Goal: Information Seeking & Learning: Learn about a topic

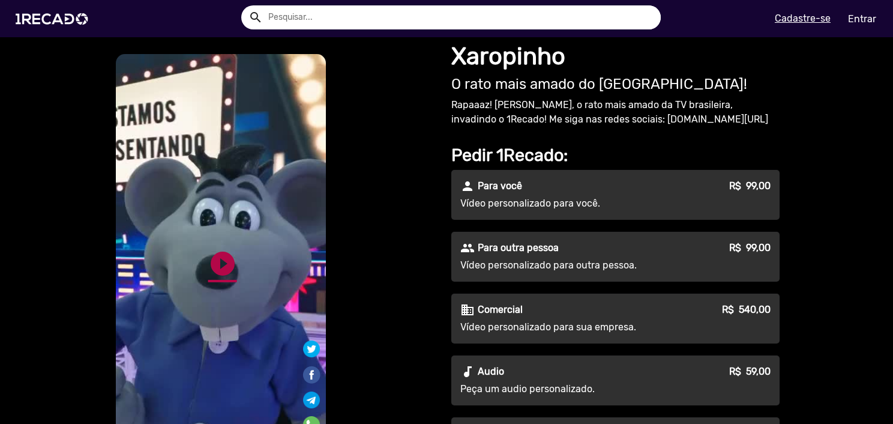
click at [219, 263] on link "play_circle_filled" at bounding box center [222, 263] width 29 height 29
click at [62, 28] on img at bounding box center [54, 18] width 91 height 51
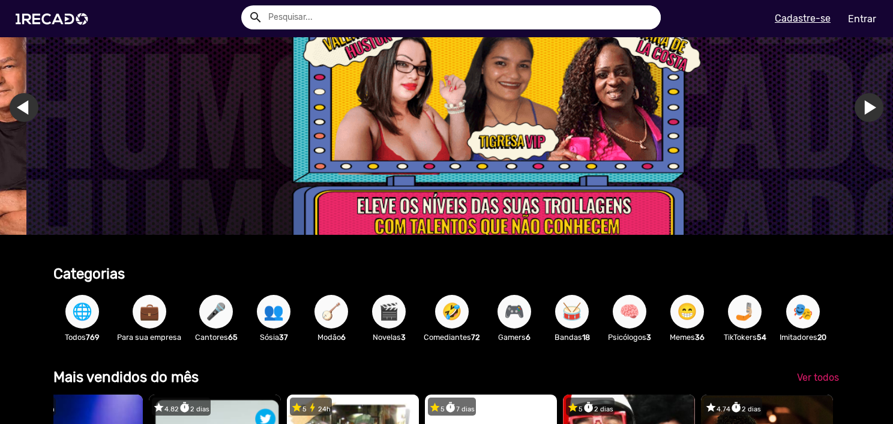
scroll to position [8, 0]
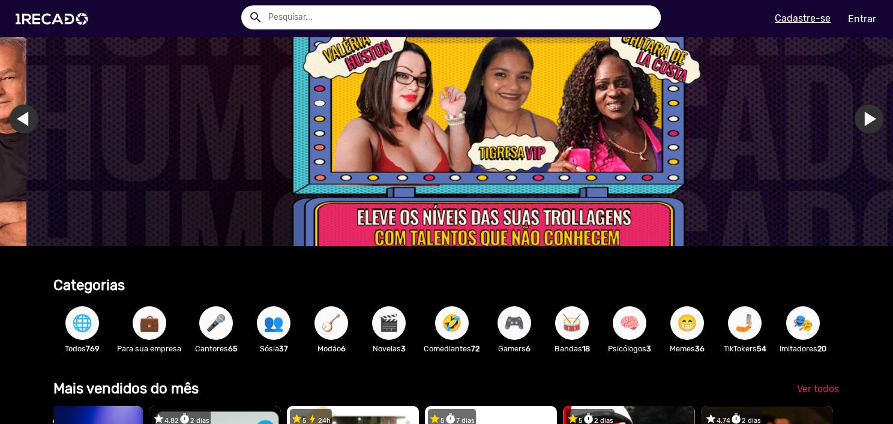
click at [83, 320] on span "🌐" at bounding box center [82, 323] width 20 height 34
click at [84, 328] on span "🌐" at bounding box center [82, 323] width 20 height 34
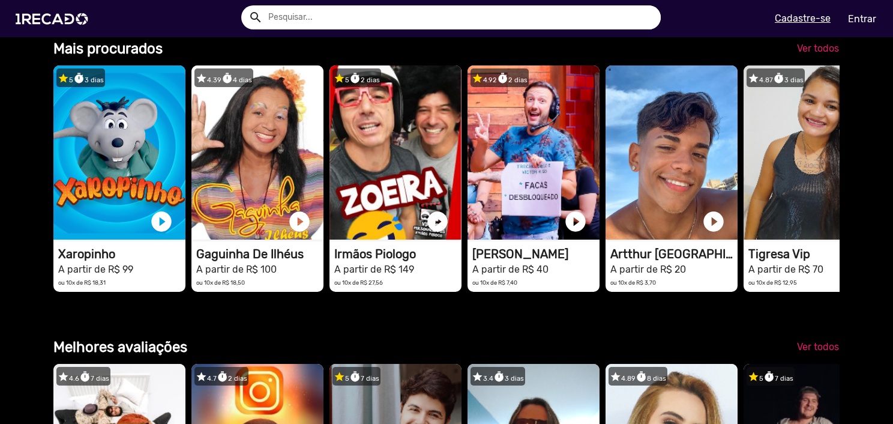
scroll to position [1538, 0]
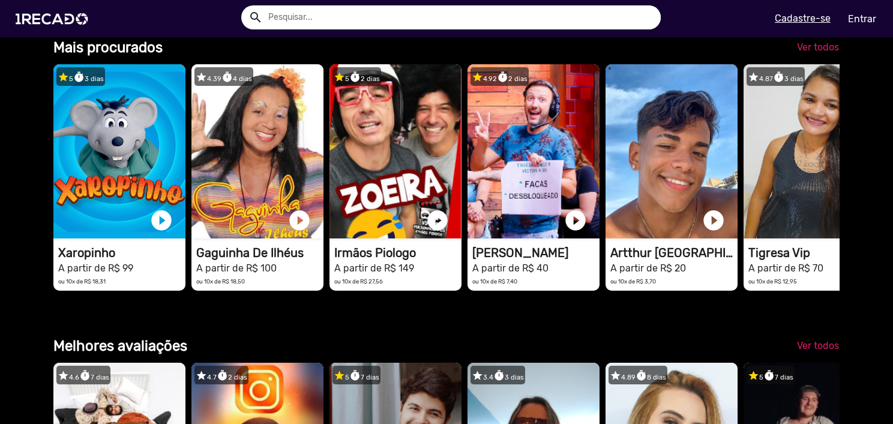
drag, startPoint x: 285, startPoint y: 200, endPoint x: 239, endPoint y: 83, distance: 125.5
click at [239, 56] on div "Mais procurados" at bounding box center [345, 47] width 602 height 17
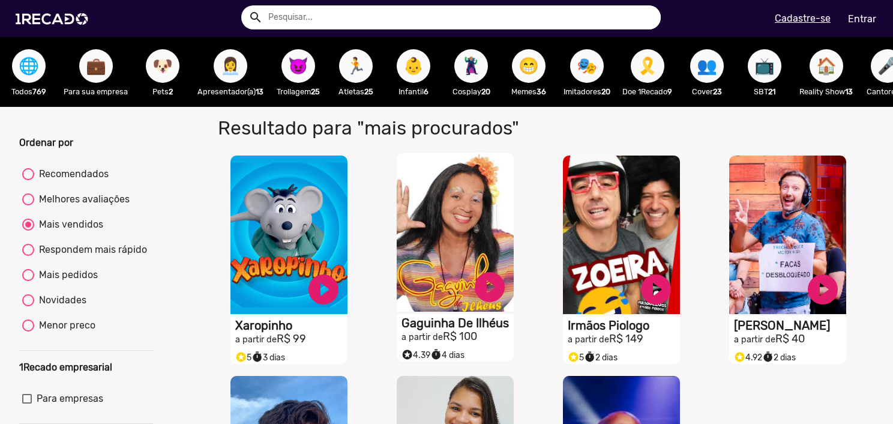
drag, startPoint x: 454, startPoint y: 328, endPoint x: 412, endPoint y: 323, distance: 41.7
click at [412, 323] on div "S1RECADO vídeos dedicados para fãs e empresas play_circle_filled Gaguinha De Il…" at bounding box center [455, 248] width 117 height 190
click at [425, 328] on h1 "Gaguinha De Ilhéus" at bounding box center [457, 323] width 112 height 14
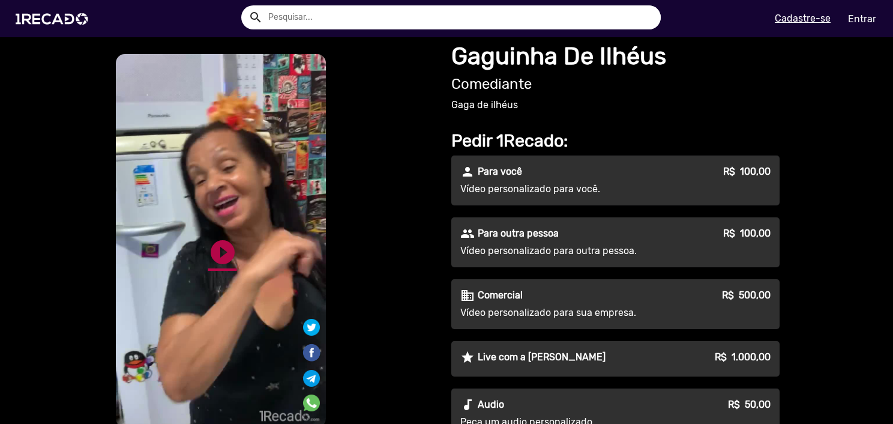
click at [218, 241] on link "play_circle_filled" at bounding box center [222, 252] width 29 height 29
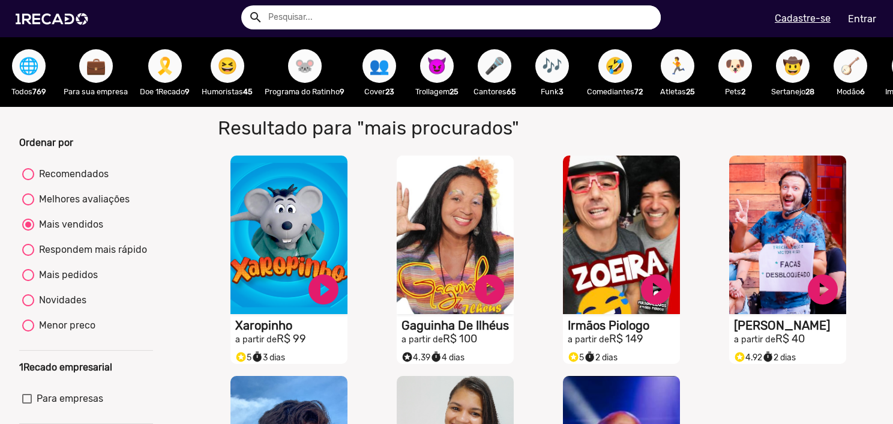
click at [311, 69] on span "🐭" at bounding box center [305, 66] width 20 height 34
radio input "true"
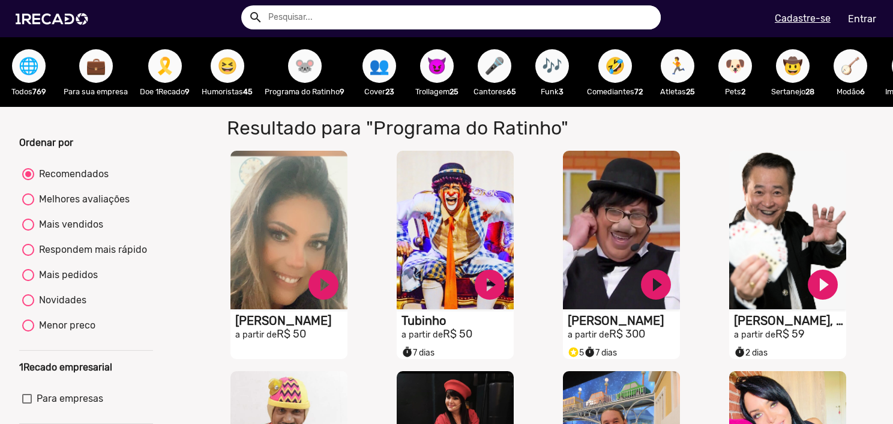
click at [218, 68] on button "😆" at bounding box center [228, 66] width 34 height 34
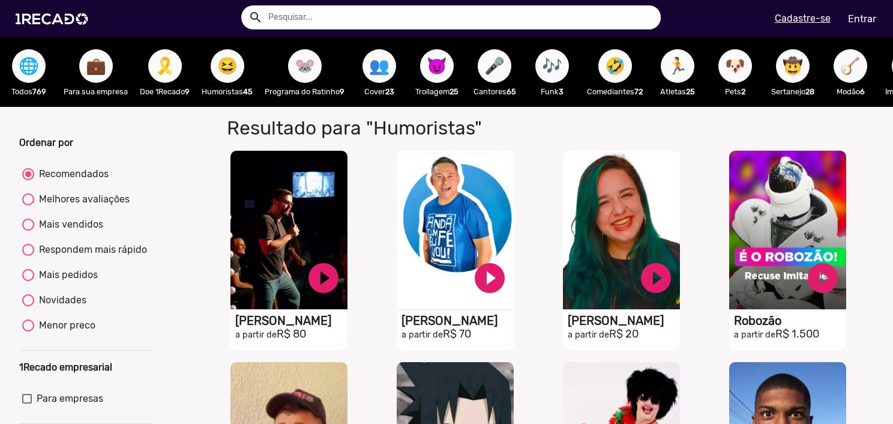
click at [389, 61] on span "👥" at bounding box center [379, 66] width 20 height 34
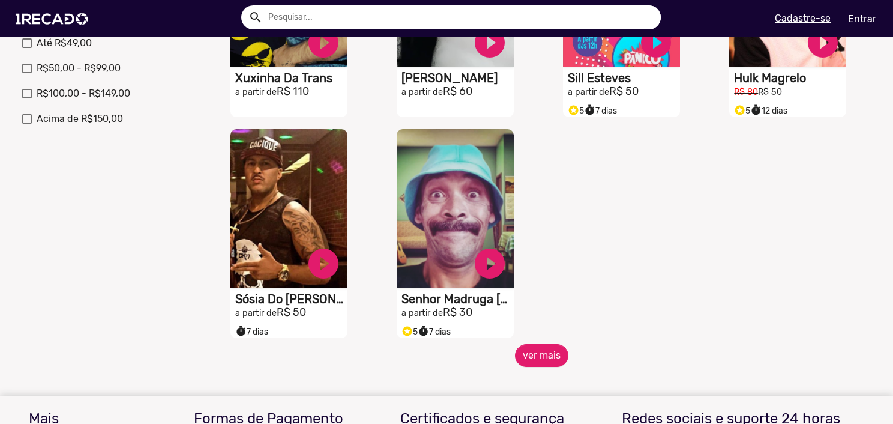
scroll to position [455, 0]
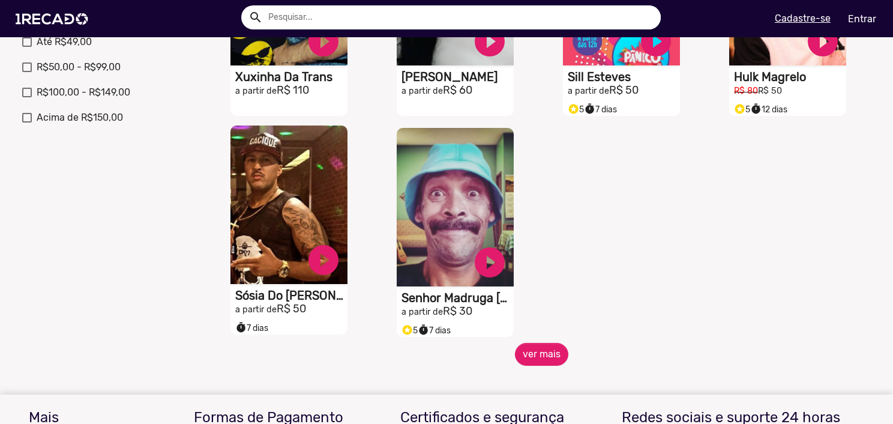
click at [251, 298] on h1 "Sósia Do [PERSON_NAME]" at bounding box center [291, 295] width 112 height 14
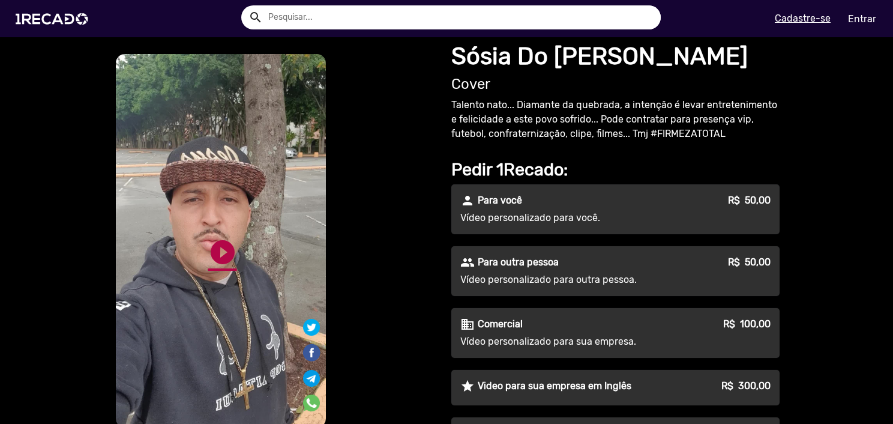
click at [215, 247] on link "play_circle_filled" at bounding box center [222, 252] width 29 height 29
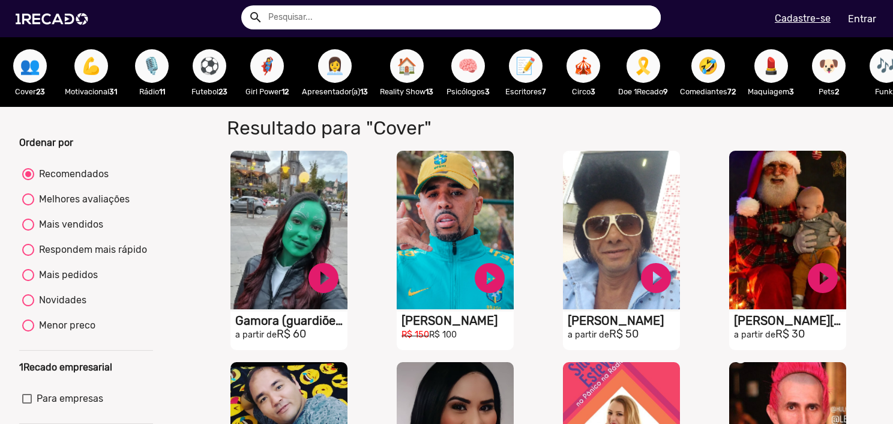
scroll to position [0, 531]
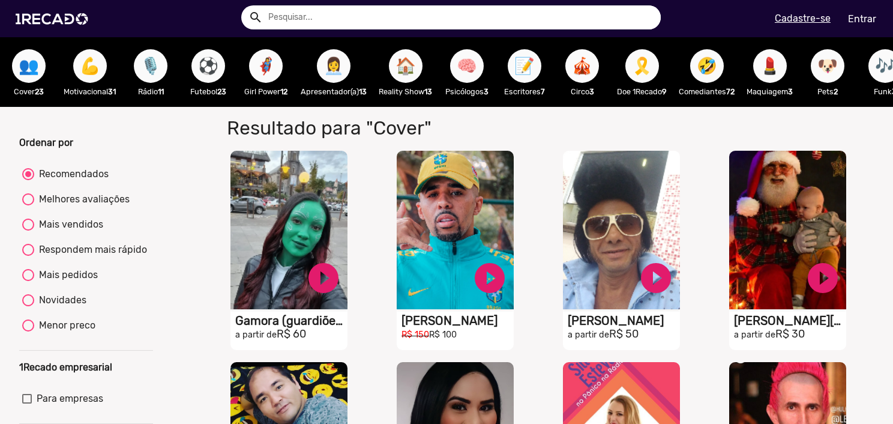
click at [156, 65] on span "🎙️" at bounding box center [150, 66] width 20 height 34
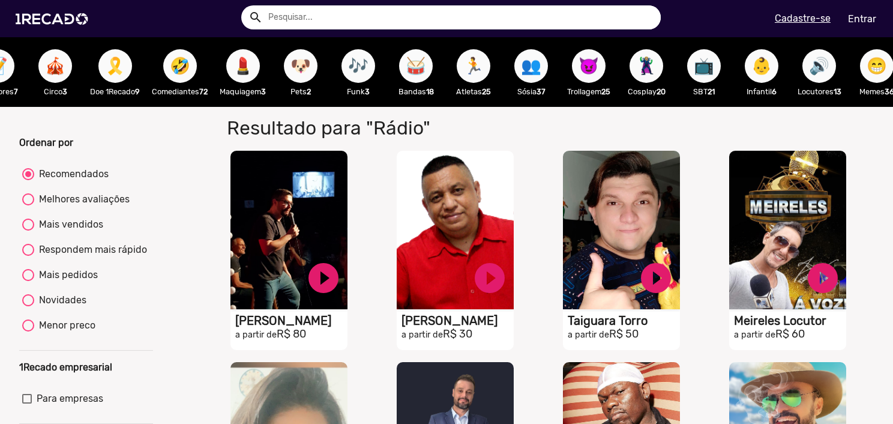
scroll to position [0, 1072]
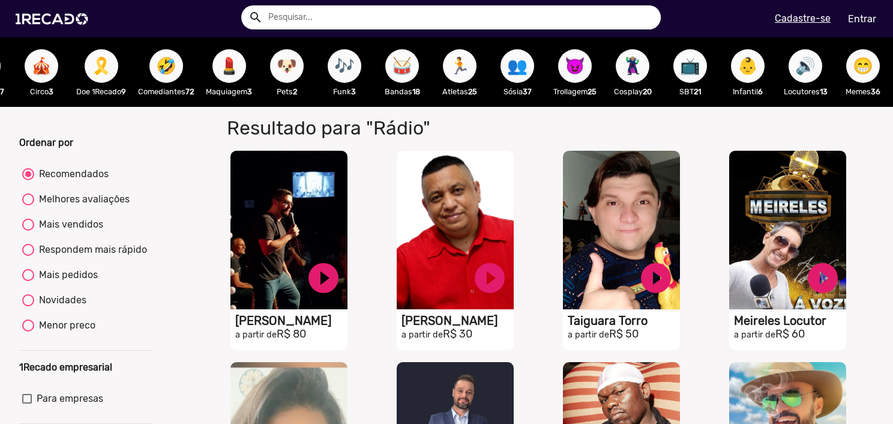
click at [355, 63] on span "🎶" at bounding box center [344, 66] width 20 height 34
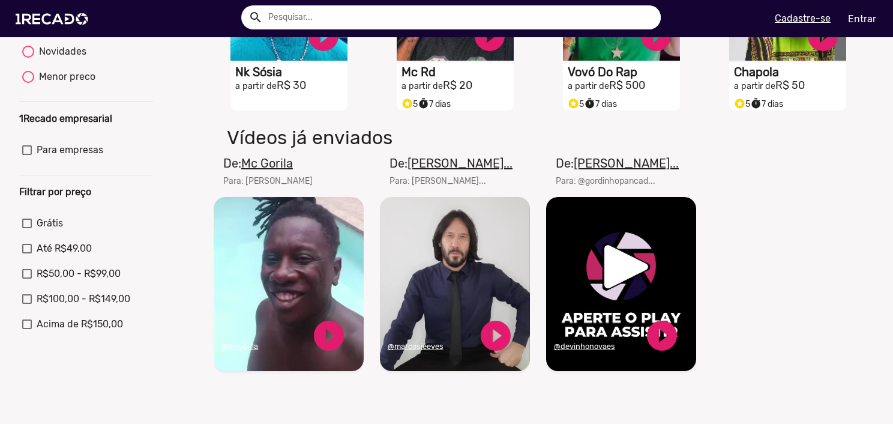
scroll to position [254, 0]
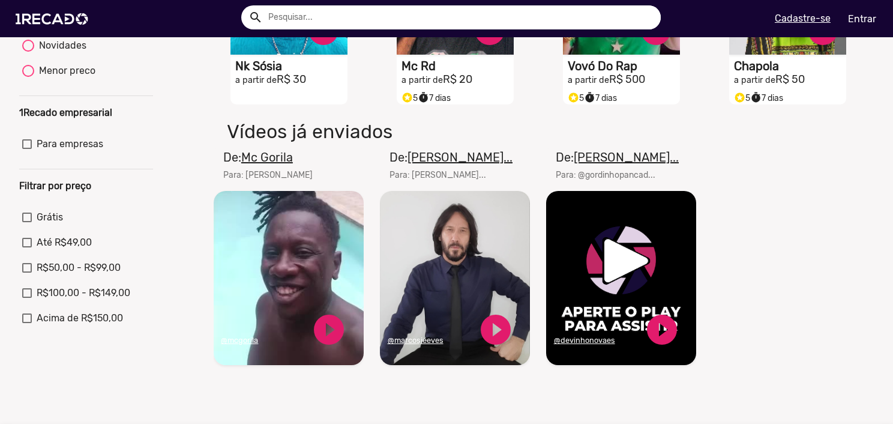
click at [268, 164] on u "Mc Gorila" at bounding box center [267, 157] width 52 height 14
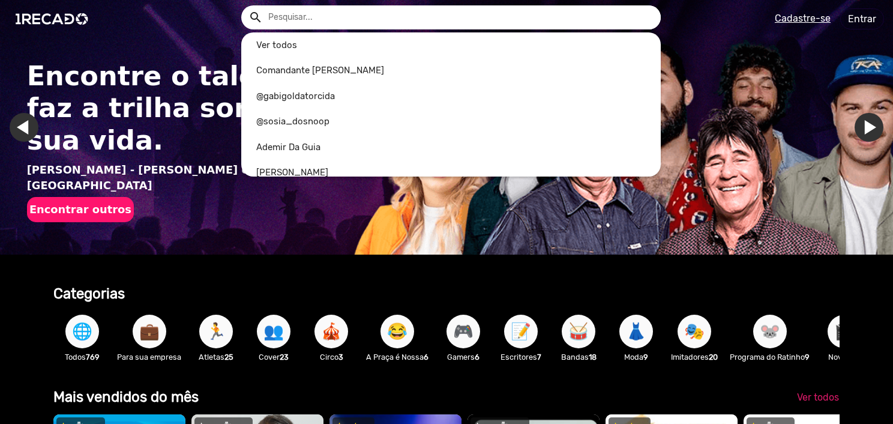
click at [313, 19] on input "text" at bounding box center [459, 17] width 401 height 24
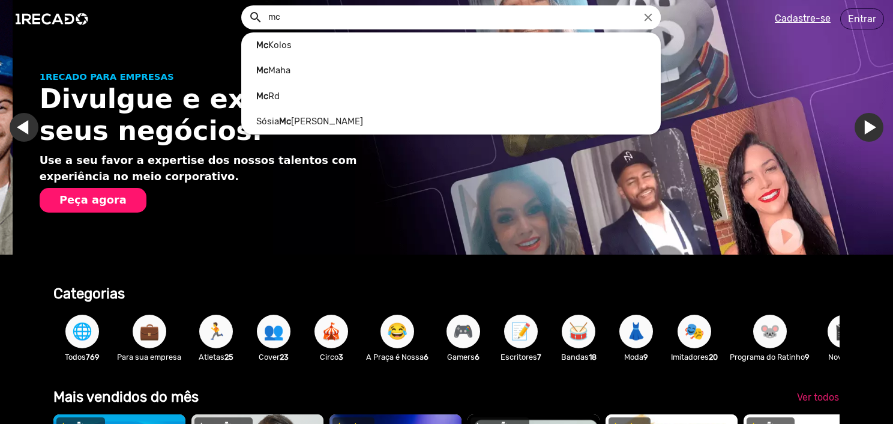
scroll to position [0, 884]
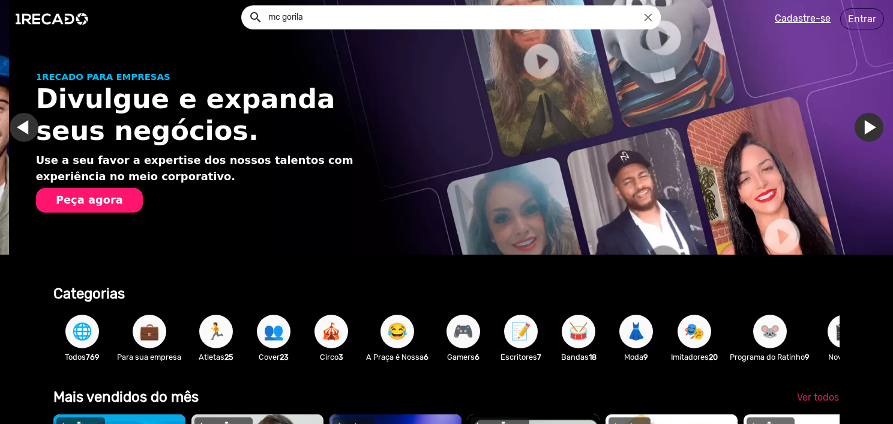
type input "mc gorila"
click at [244, 6] on button "search" at bounding box center [254, 16] width 21 height 21
